Goal: Transaction & Acquisition: Purchase product/service

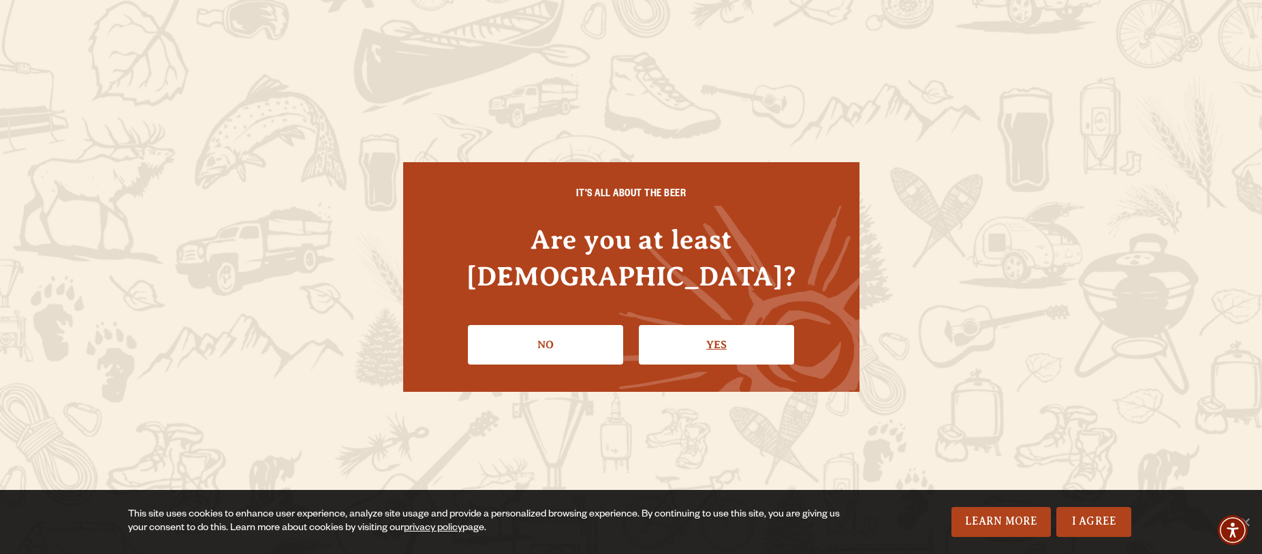
click at [682, 330] on link "Yes" at bounding box center [716, 344] width 155 height 39
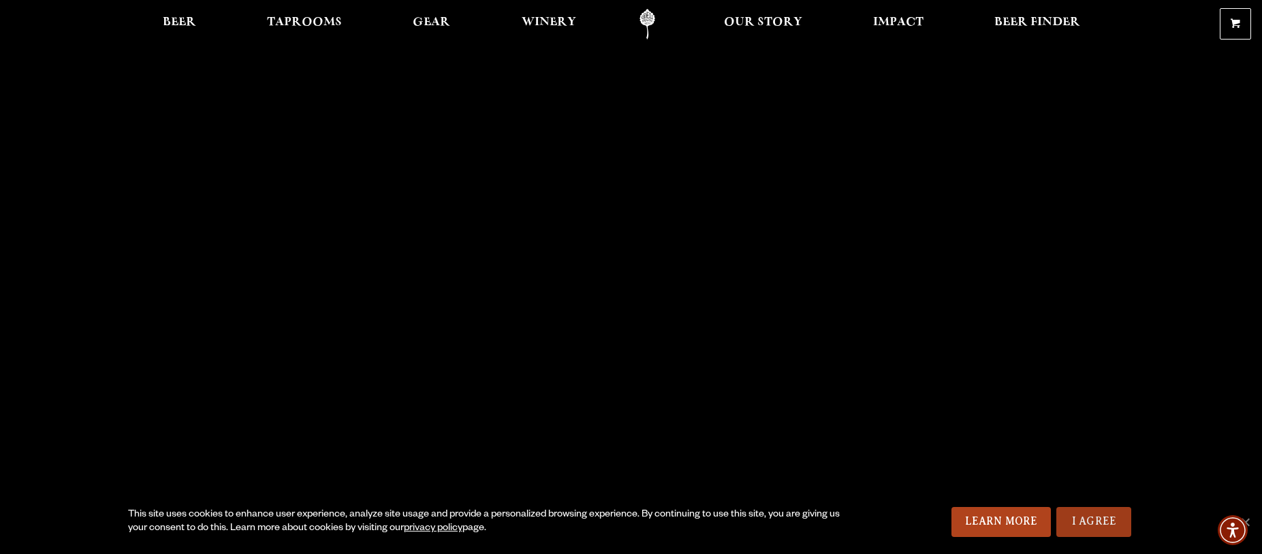
click at [1104, 523] on link "I Agree" at bounding box center [1093, 522] width 75 height 30
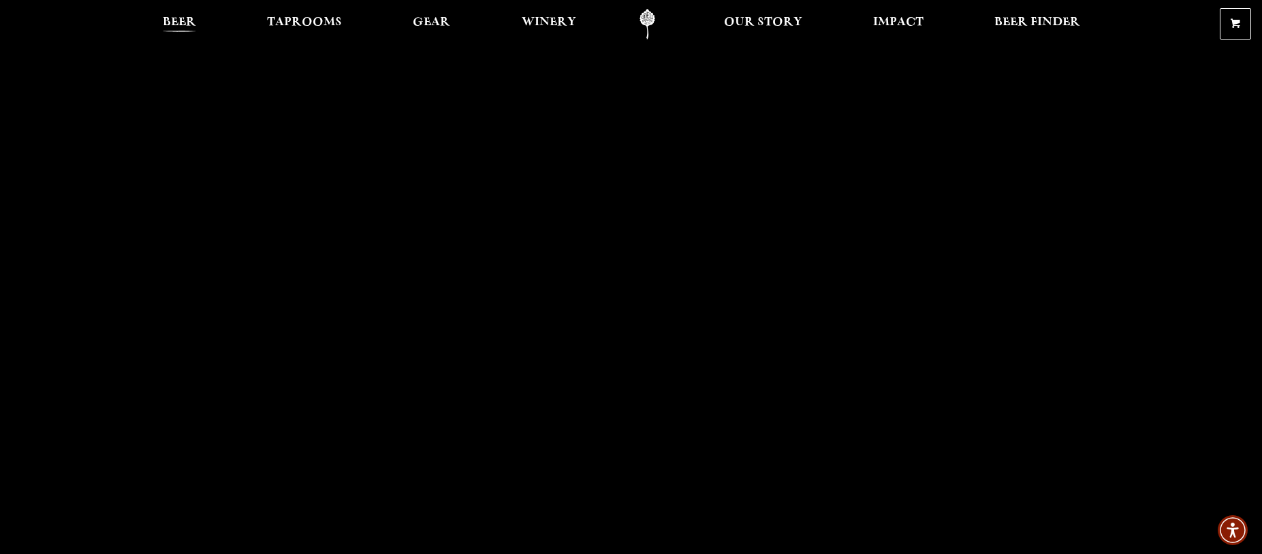
click at [189, 22] on span "Beer" at bounding box center [179, 22] width 33 height 11
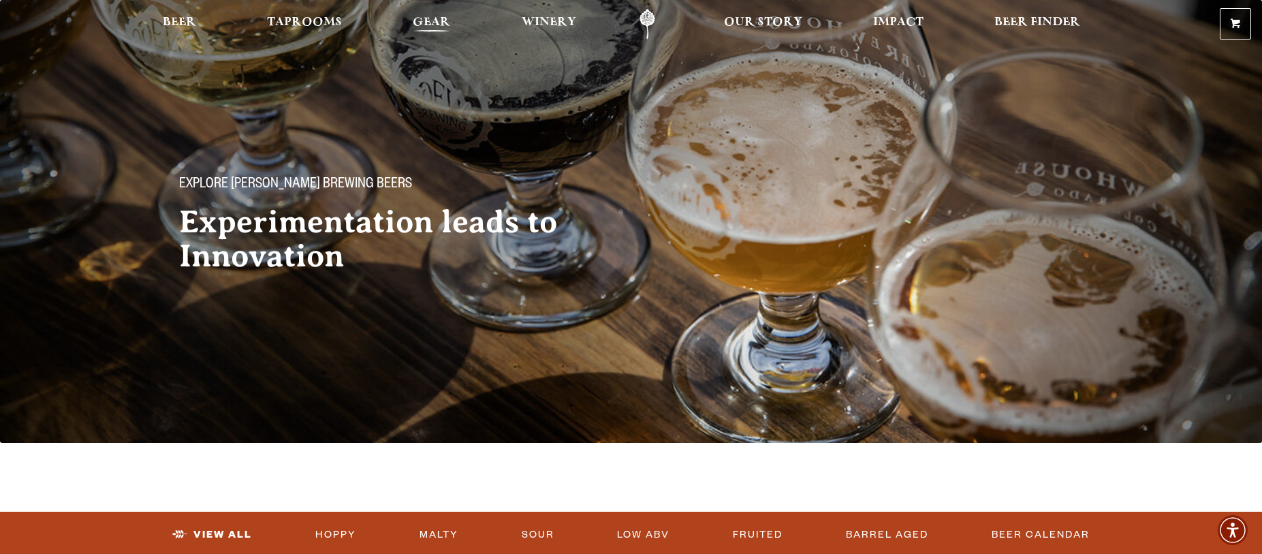
click at [439, 18] on span "Gear" at bounding box center [431, 22] width 37 height 11
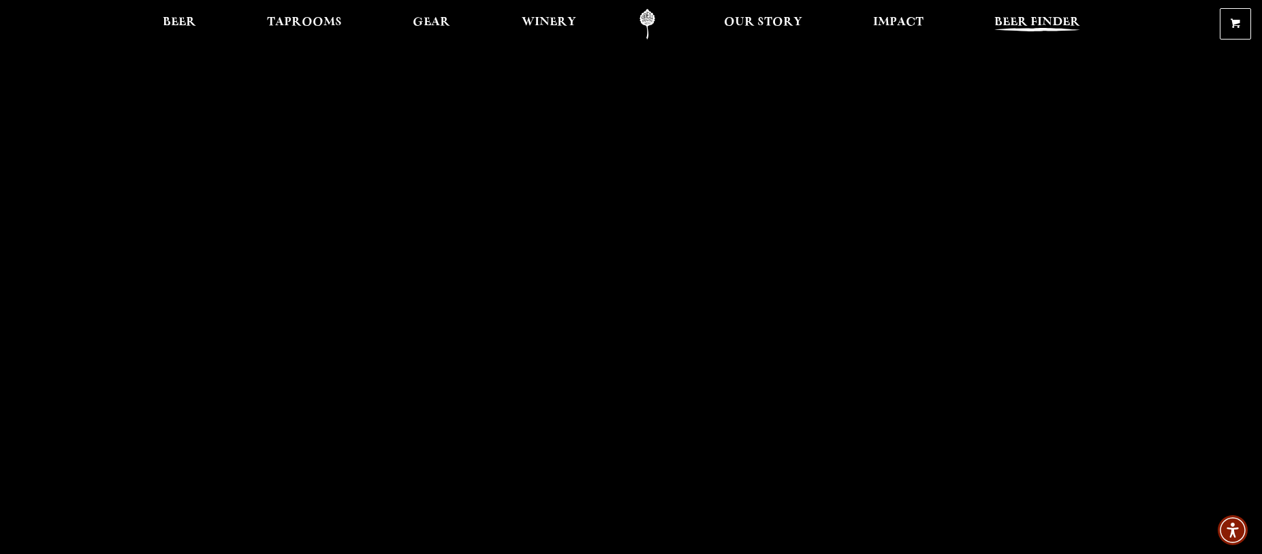
click at [1000, 21] on span "Beer Finder" at bounding box center [1037, 22] width 86 height 11
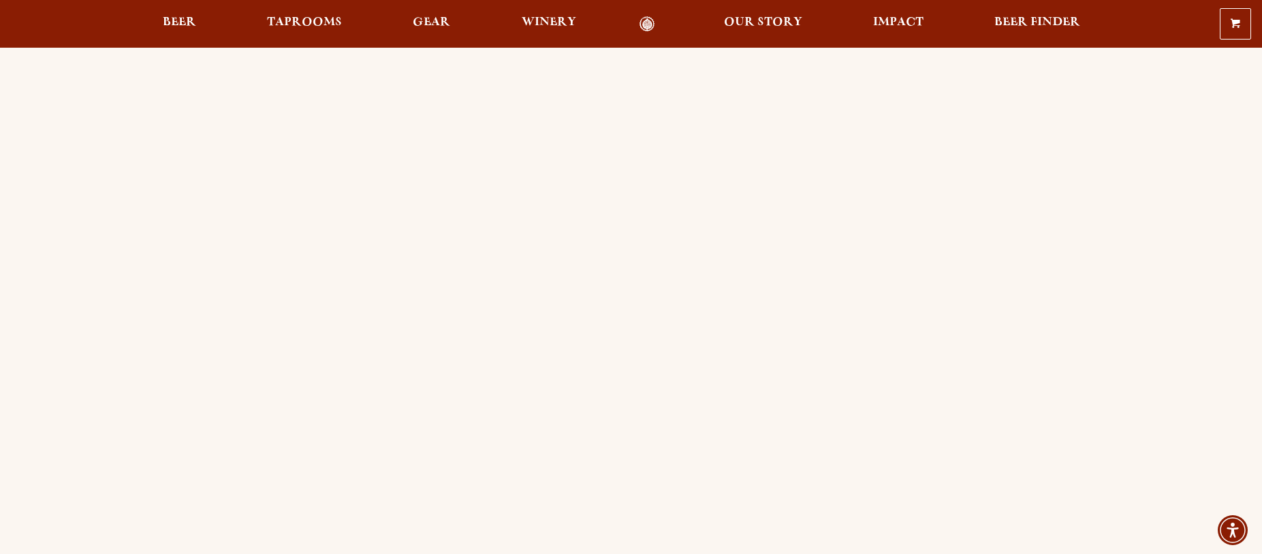
scroll to position [78, 0]
click at [1014, 20] on span "Beer Finder" at bounding box center [1037, 22] width 86 height 11
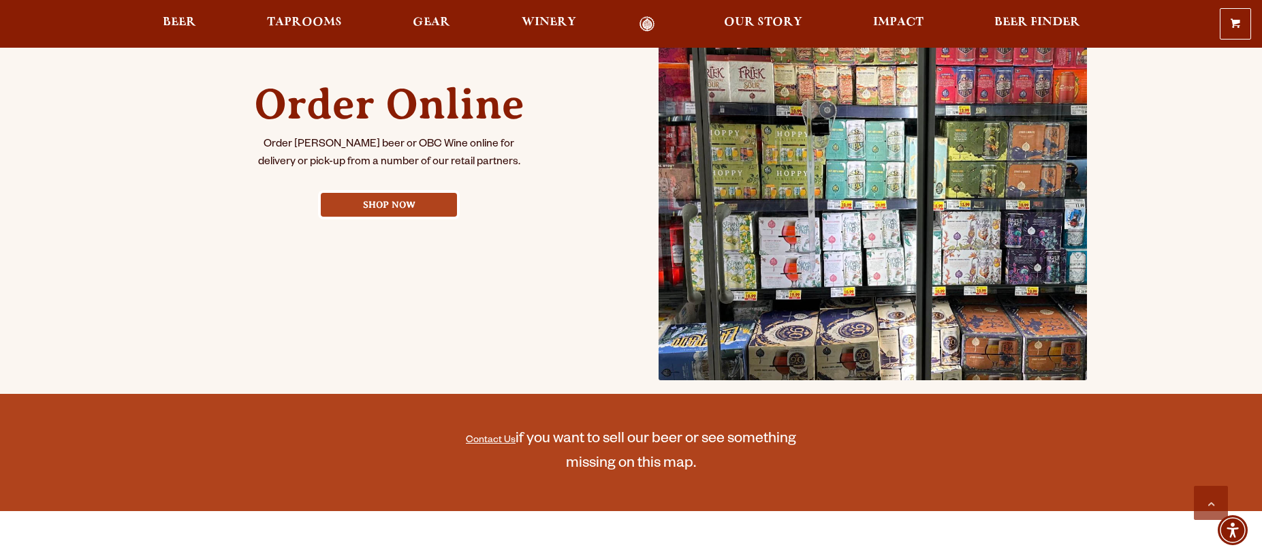
scroll to position [629, 0]
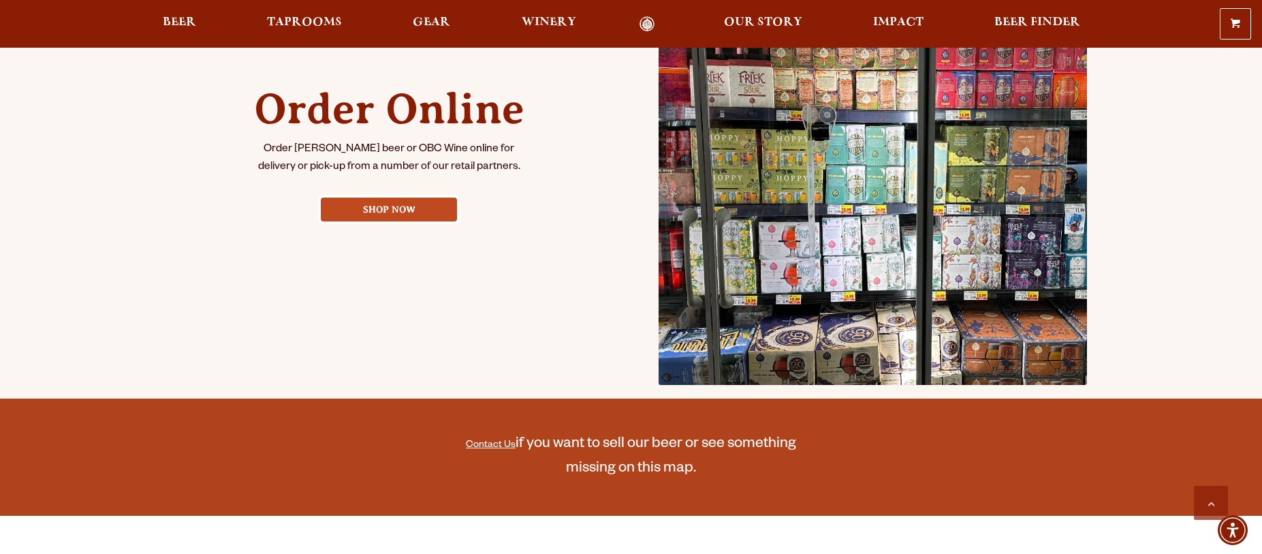
click at [384, 212] on link "Shop Now" at bounding box center [389, 209] width 136 height 24
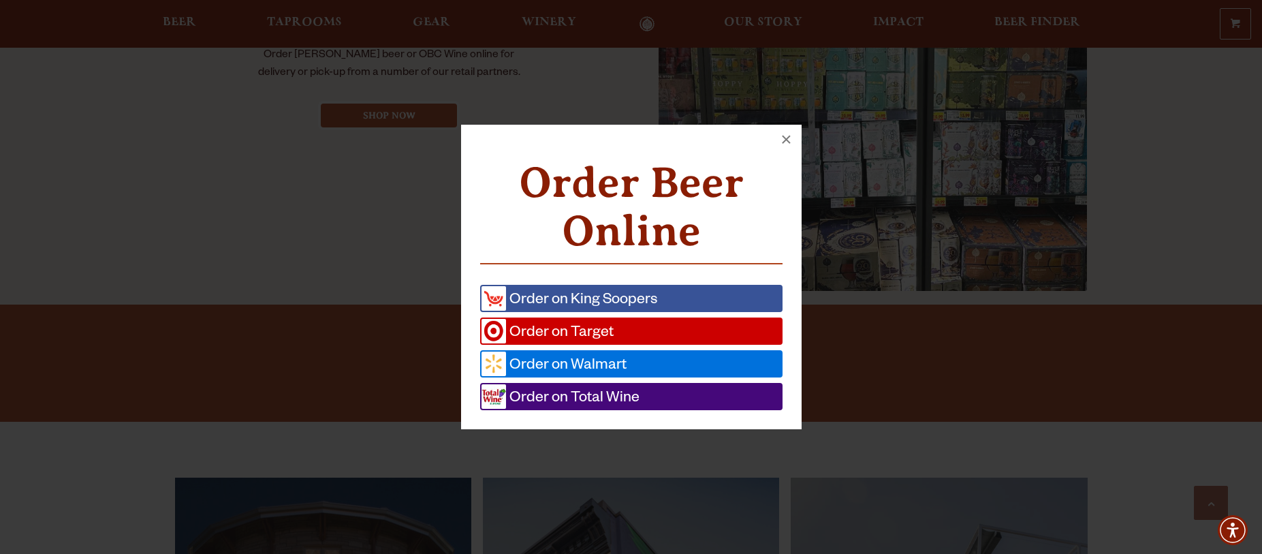
scroll to position [724, 0]
click at [593, 395] on span "Order on Total Wine" at bounding box center [572, 396] width 133 height 25
